Goal: Task Accomplishment & Management: Manage account settings

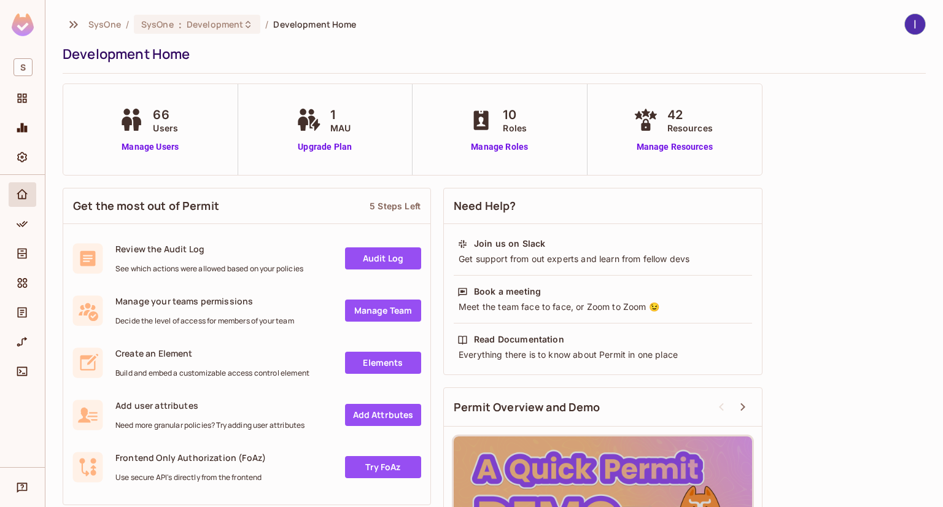
click at [5, 233] on div at bounding box center [22, 321] width 45 height 292
click at [9, 229] on div "Policy" at bounding box center [23, 224] width 28 height 25
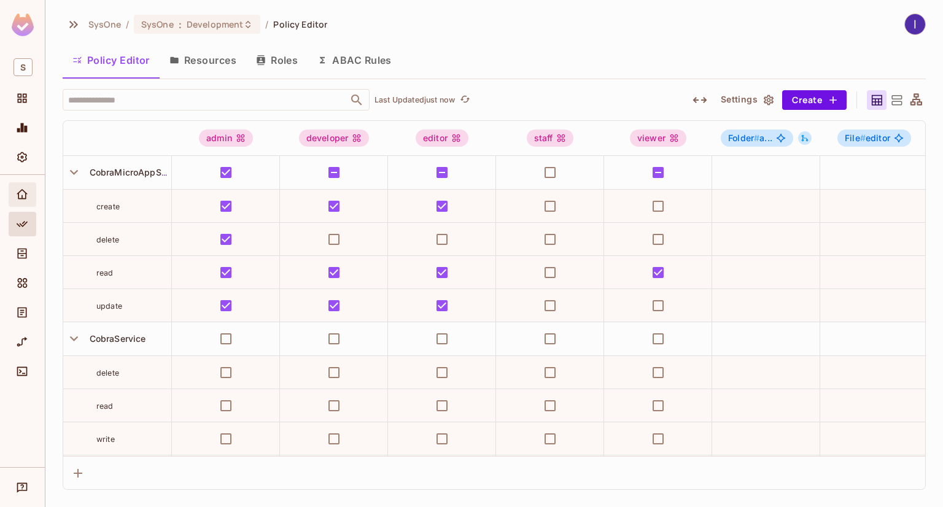
click at [32, 195] on div "Home" at bounding box center [23, 194] width 21 height 15
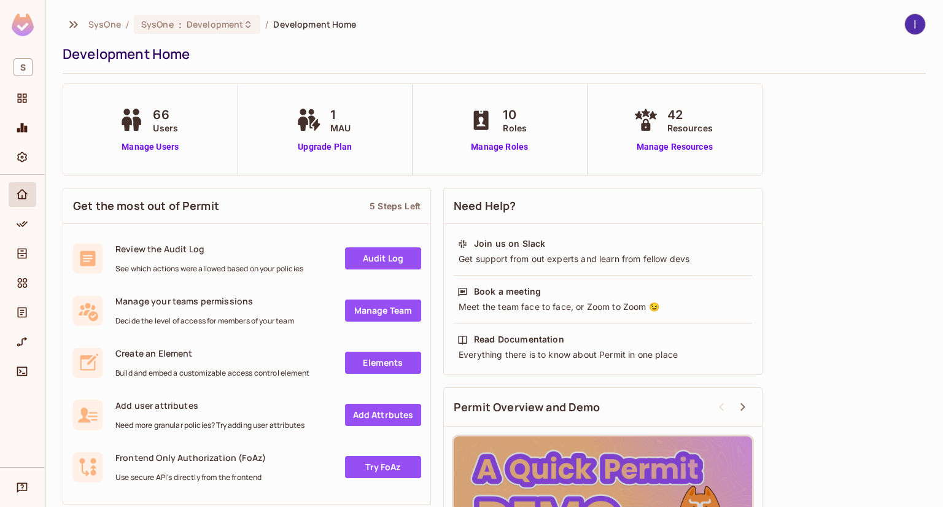
scroll to position [61, 0]
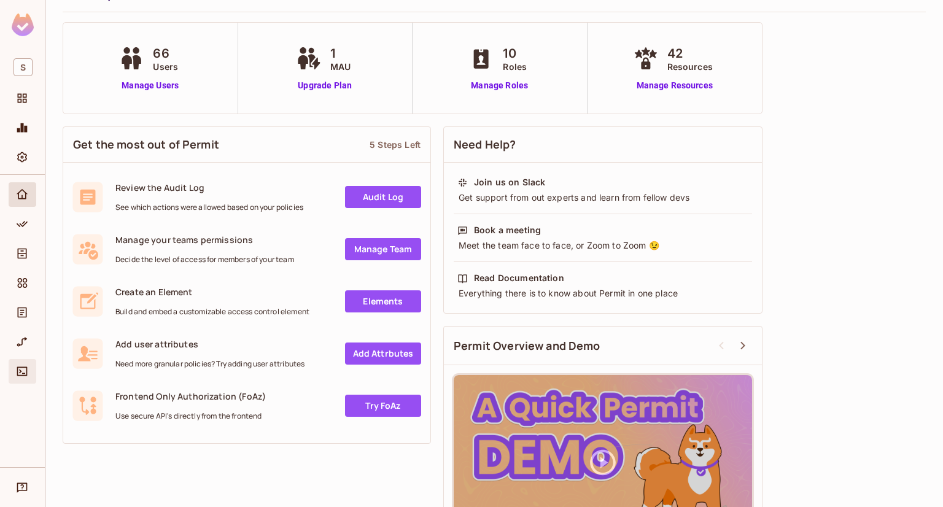
click at [14, 371] on div "Connect" at bounding box center [23, 371] width 21 height 15
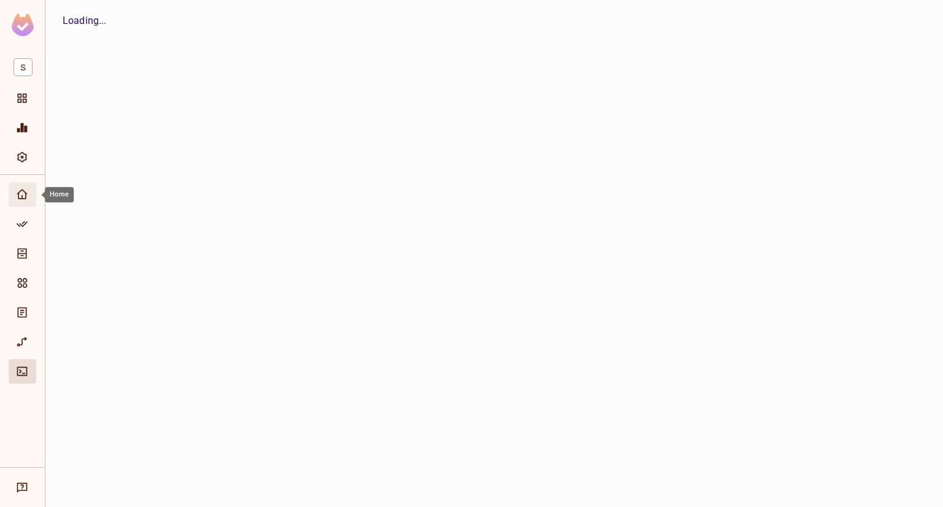
click at [19, 202] on div "Home" at bounding box center [23, 194] width 28 height 25
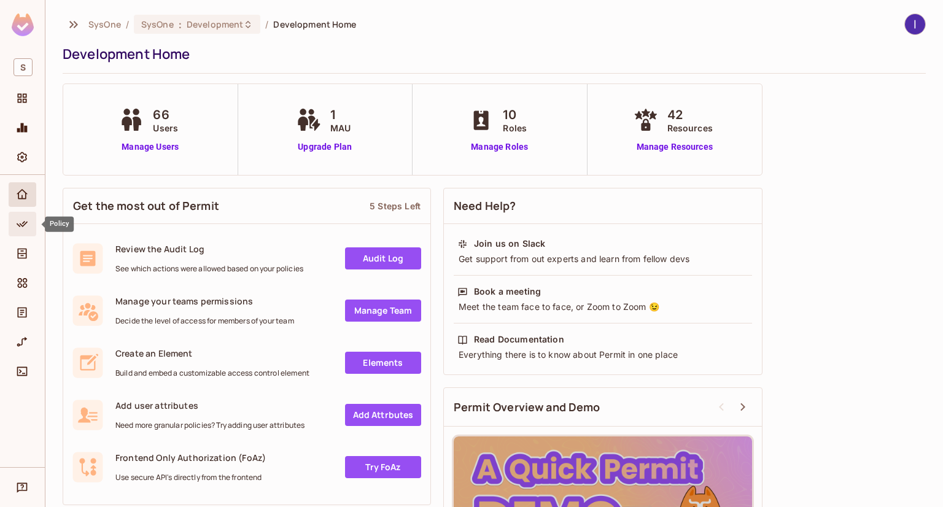
click at [26, 231] on span "Policy" at bounding box center [22, 224] width 15 height 15
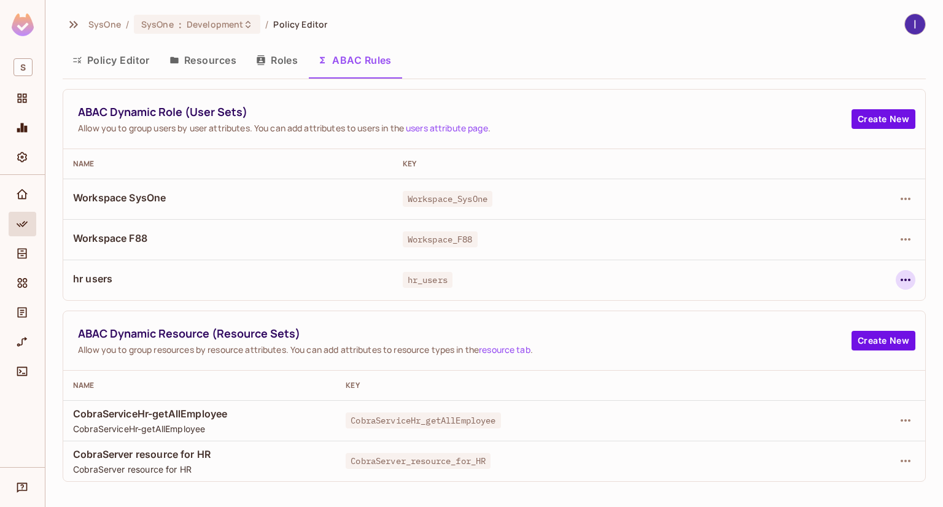
click at [901, 274] on icon "button" at bounding box center [905, 279] width 15 height 15
click at [782, 306] on div "Edit Dynamic Role (User Set)" at bounding box center [821, 308] width 120 height 12
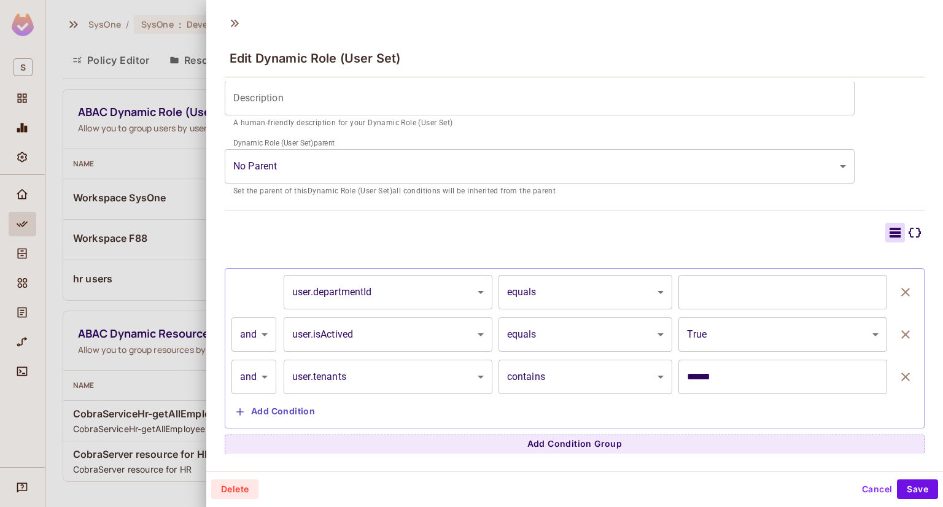
scroll to position [1, 0]
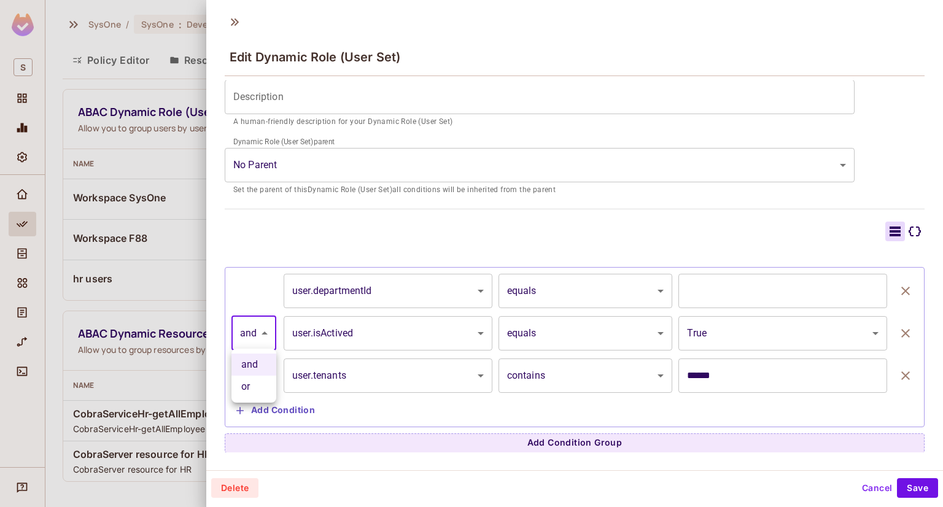
click at [250, 323] on body "S SysOne / SysOne : Development / Policy Editor Policy Editor Resources Roles A…" at bounding box center [471, 253] width 943 height 507
